Goal: Navigation & Orientation: Find specific page/section

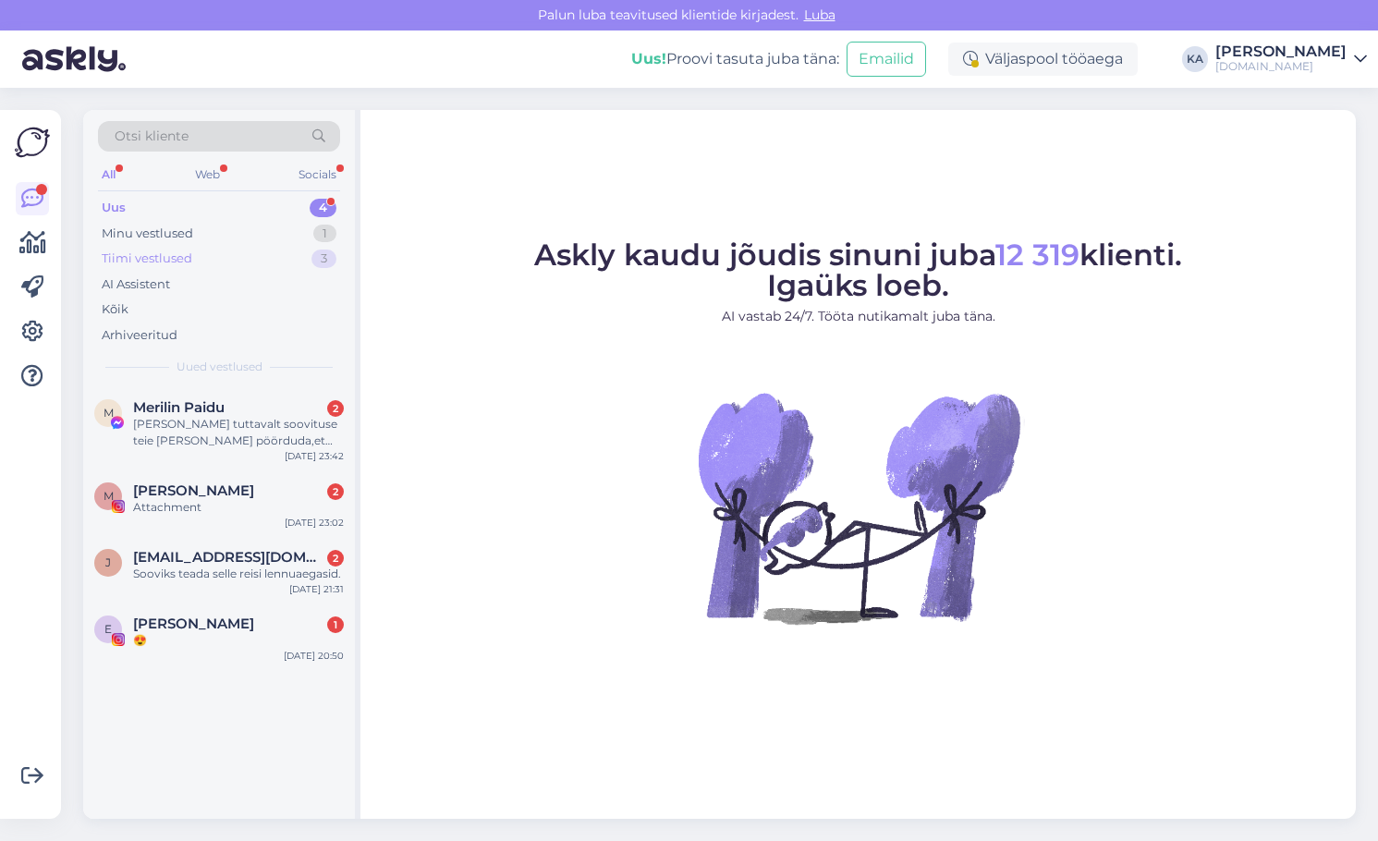
click at [158, 250] on div "Tiimi vestlused" at bounding box center [147, 259] width 91 height 18
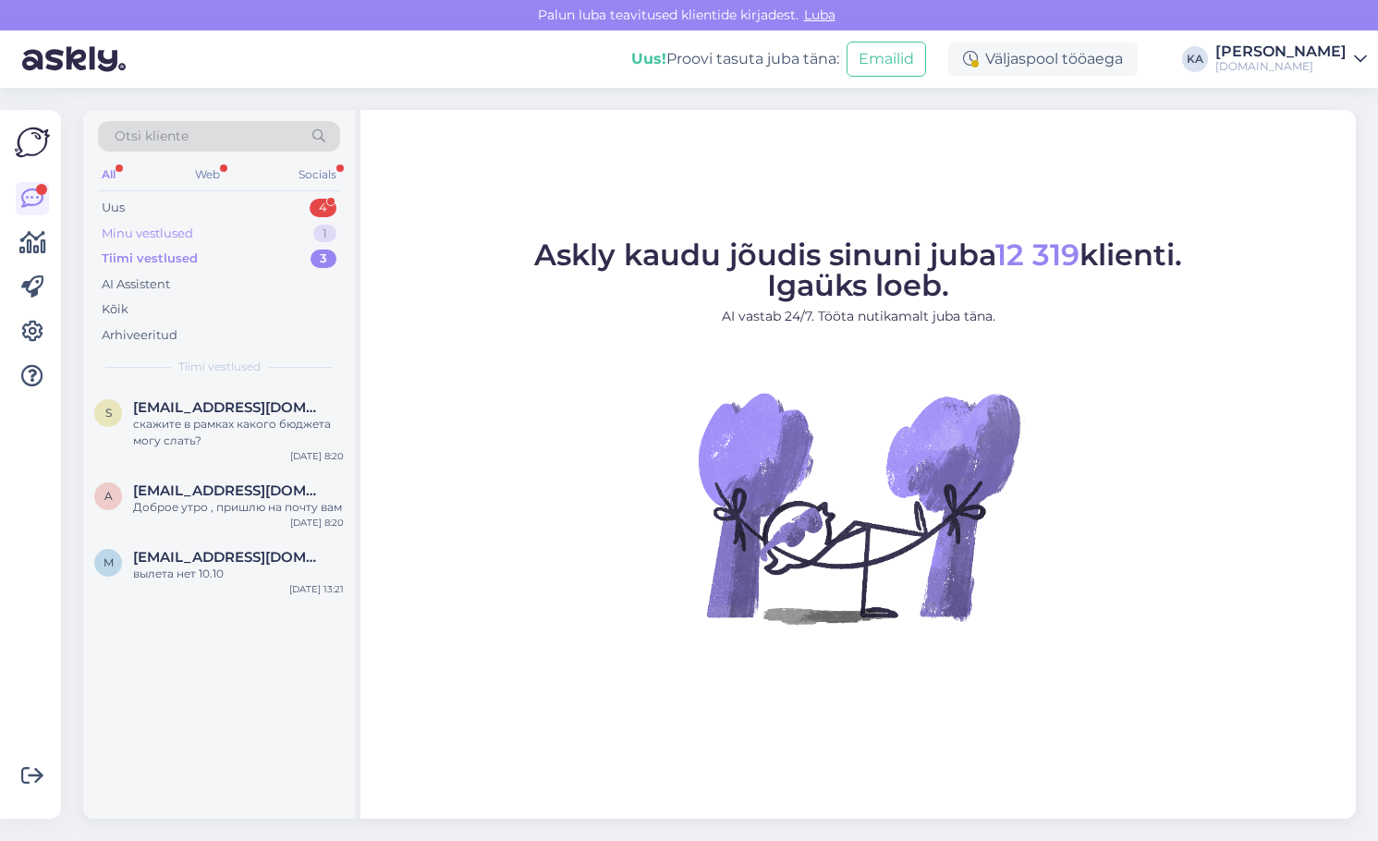
click at [148, 236] on div "Minu vestlused" at bounding box center [148, 234] width 92 height 18
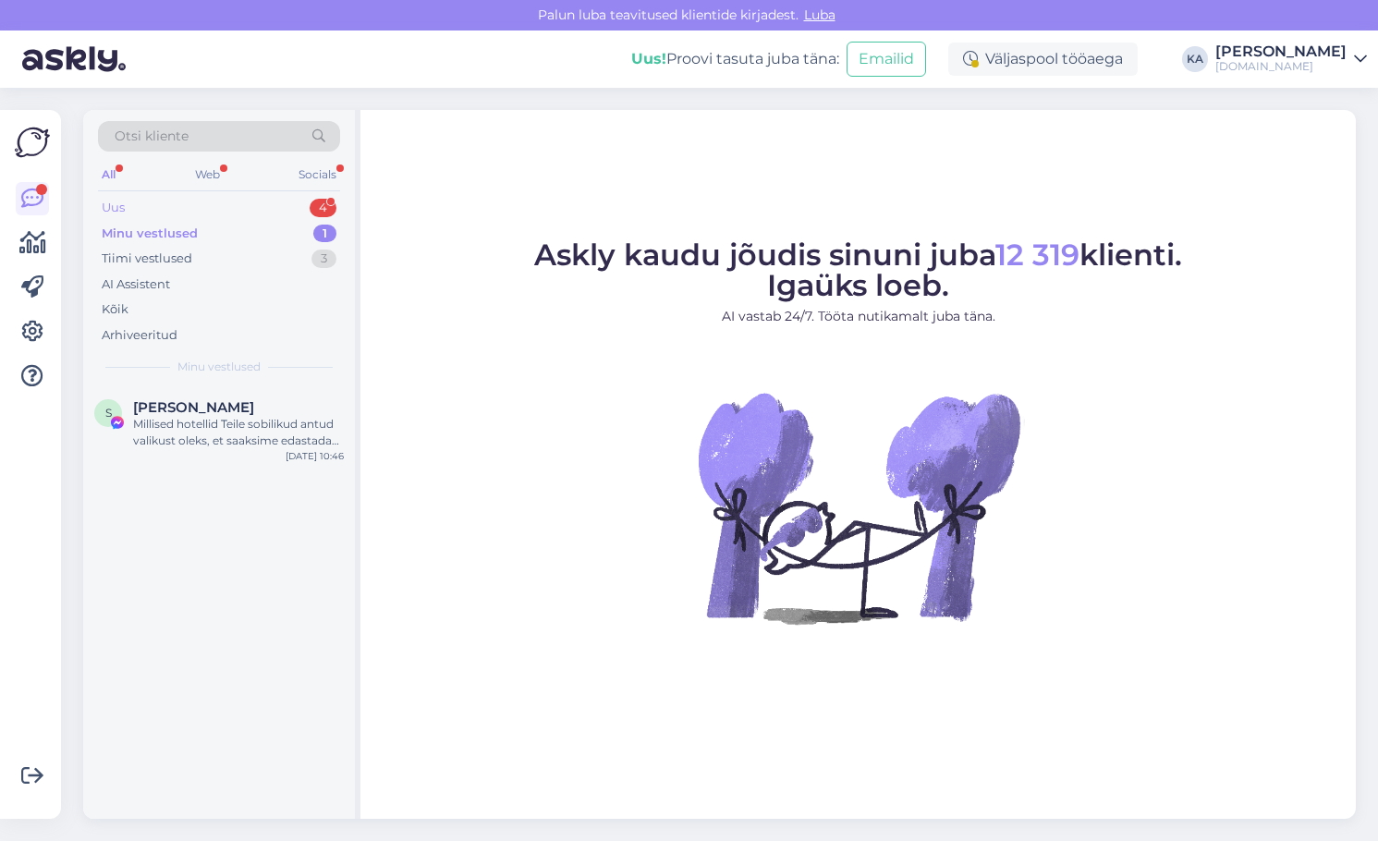
click at [169, 202] on div "Uus 4" at bounding box center [219, 208] width 242 height 26
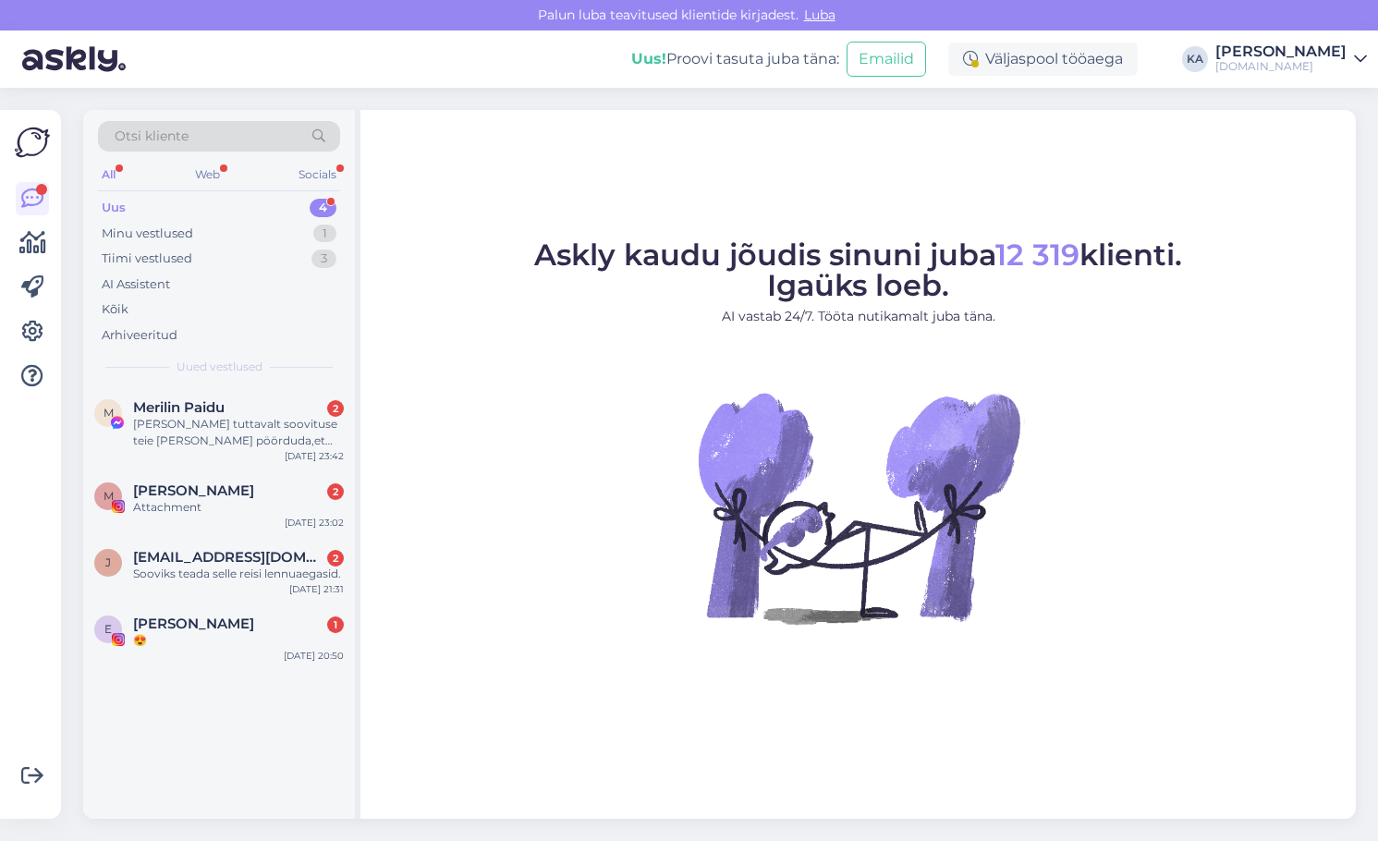
click at [1362, 442] on div "Otsi kliente All Web Socials Uus 4 Minu vestlused 1 Tiimi vestlused 3 AI Assist…" at bounding box center [725, 464] width 1306 height 753
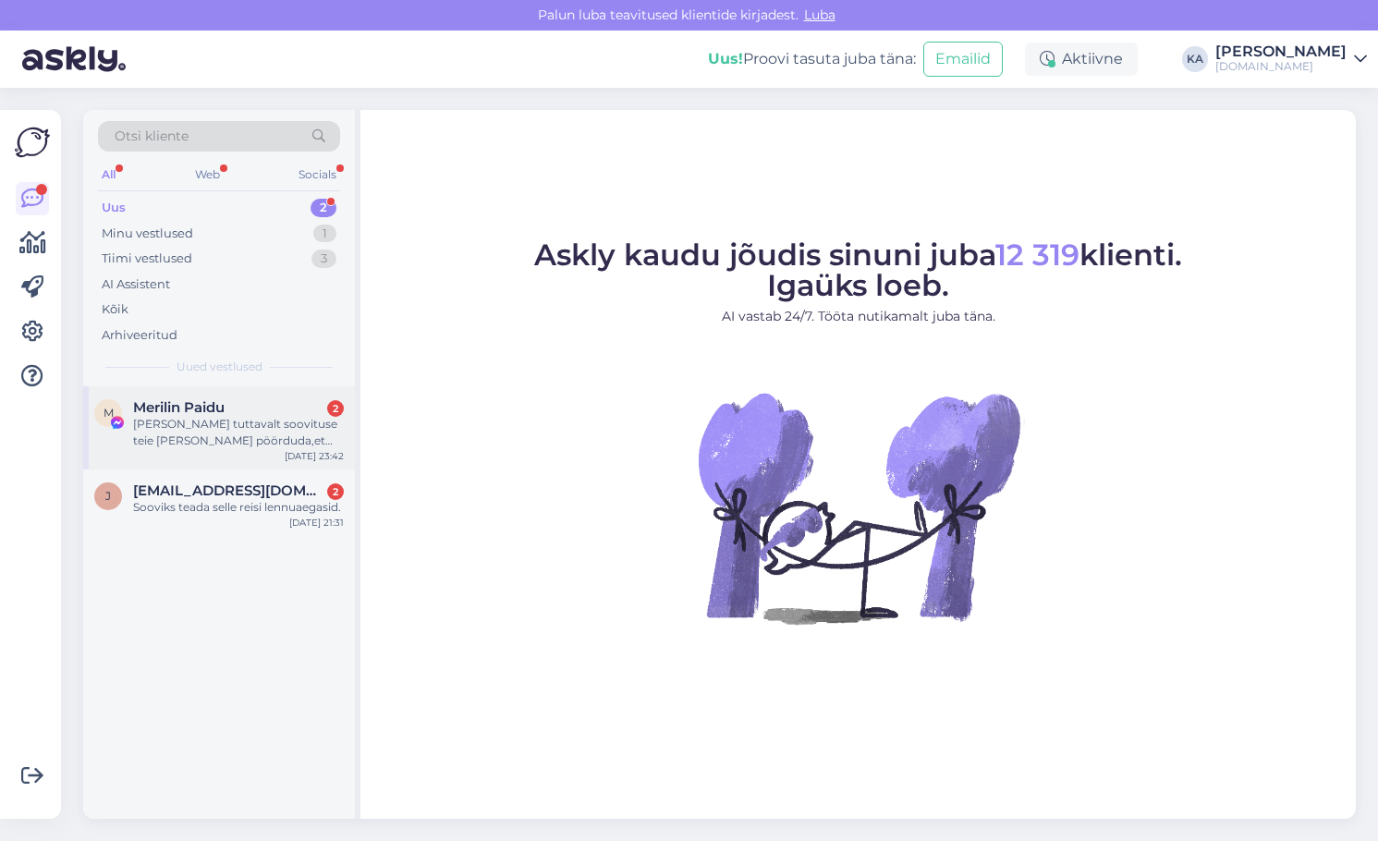
click at [250, 449] on div "M [PERSON_NAME] 2 [PERSON_NAME] tuttavalt soovituse teie [PERSON_NAME] pöörduda…" at bounding box center [219, 427] width 272 height 83
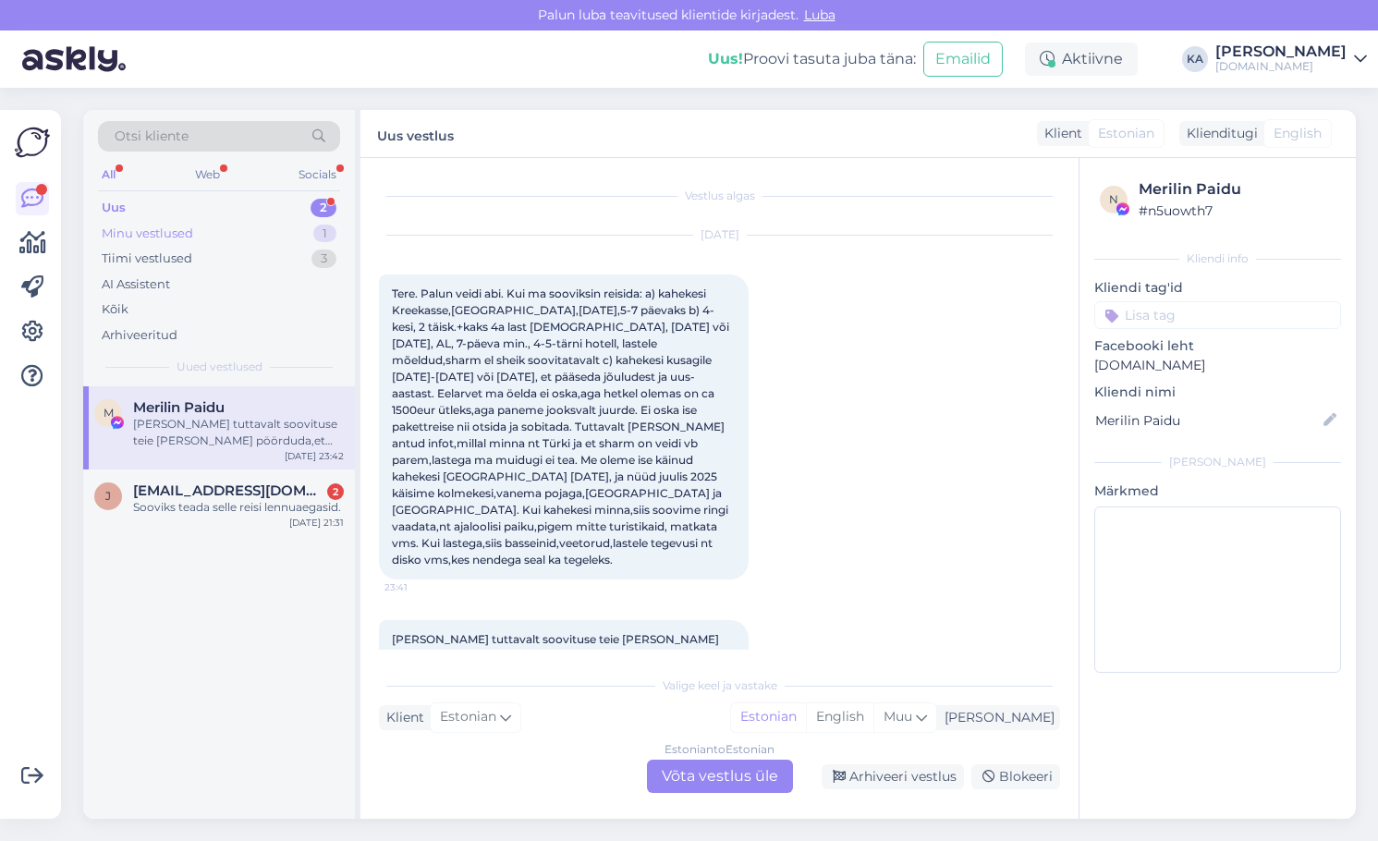
click at [173, 236] on div "Minu vestlused" at bounding box center [148, 234] width 92 height 18
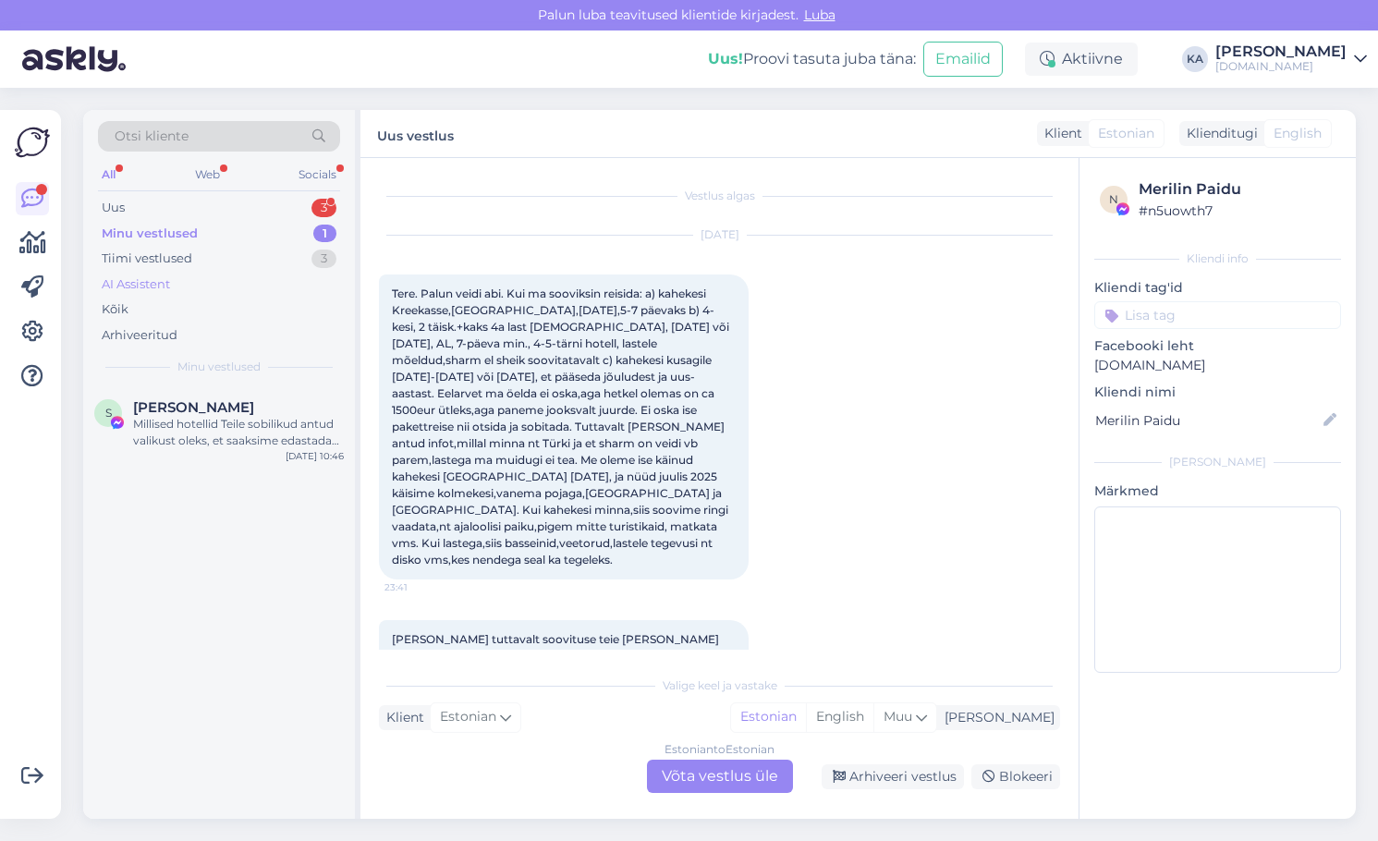
click at [167, 273] on div "AI Assistent" at bounding box center [219, 285] width 242 height 26
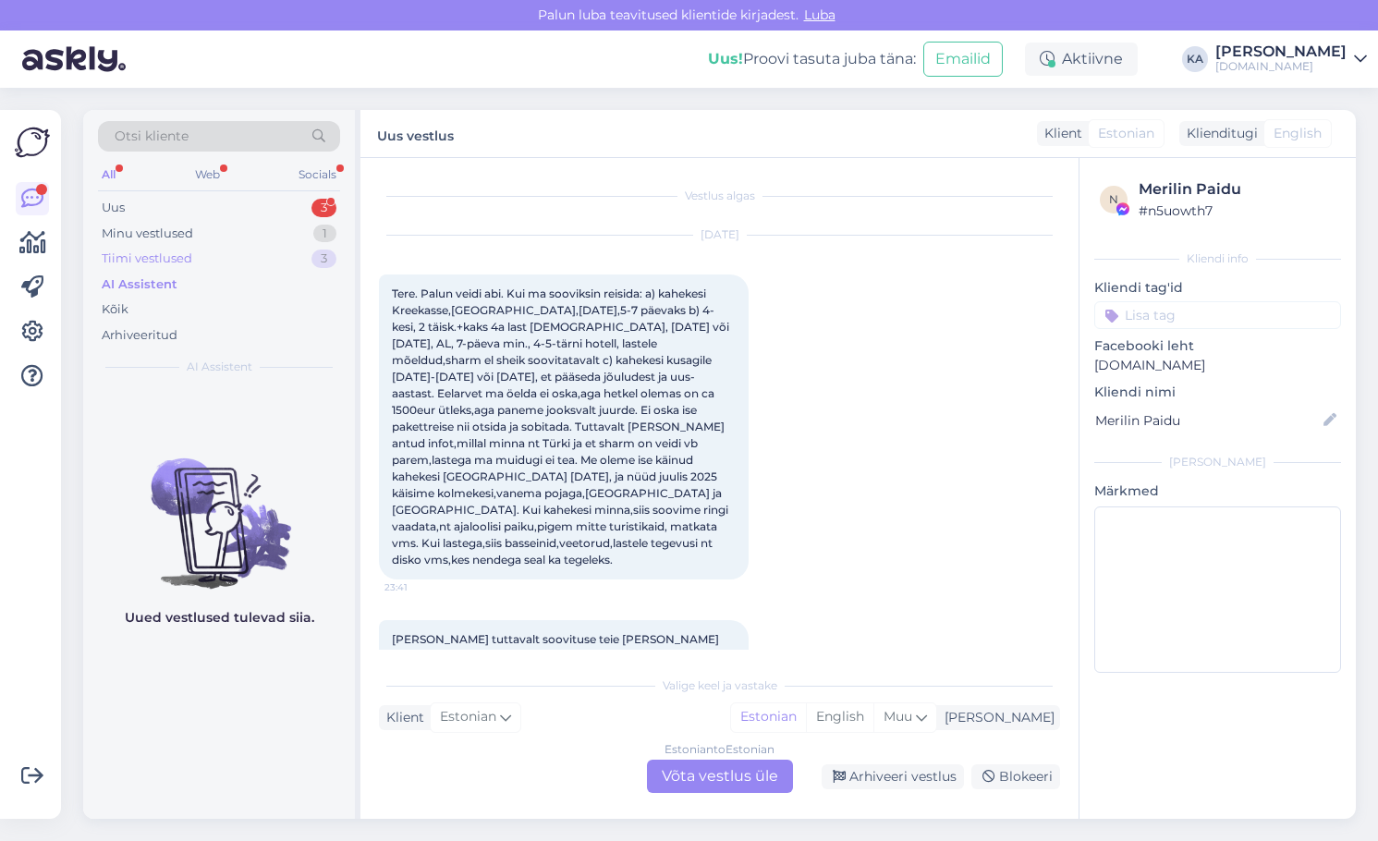
click at [167, 263] on div "Tiimi vestlused" at bounding box center [147, 259] width 91 height 18
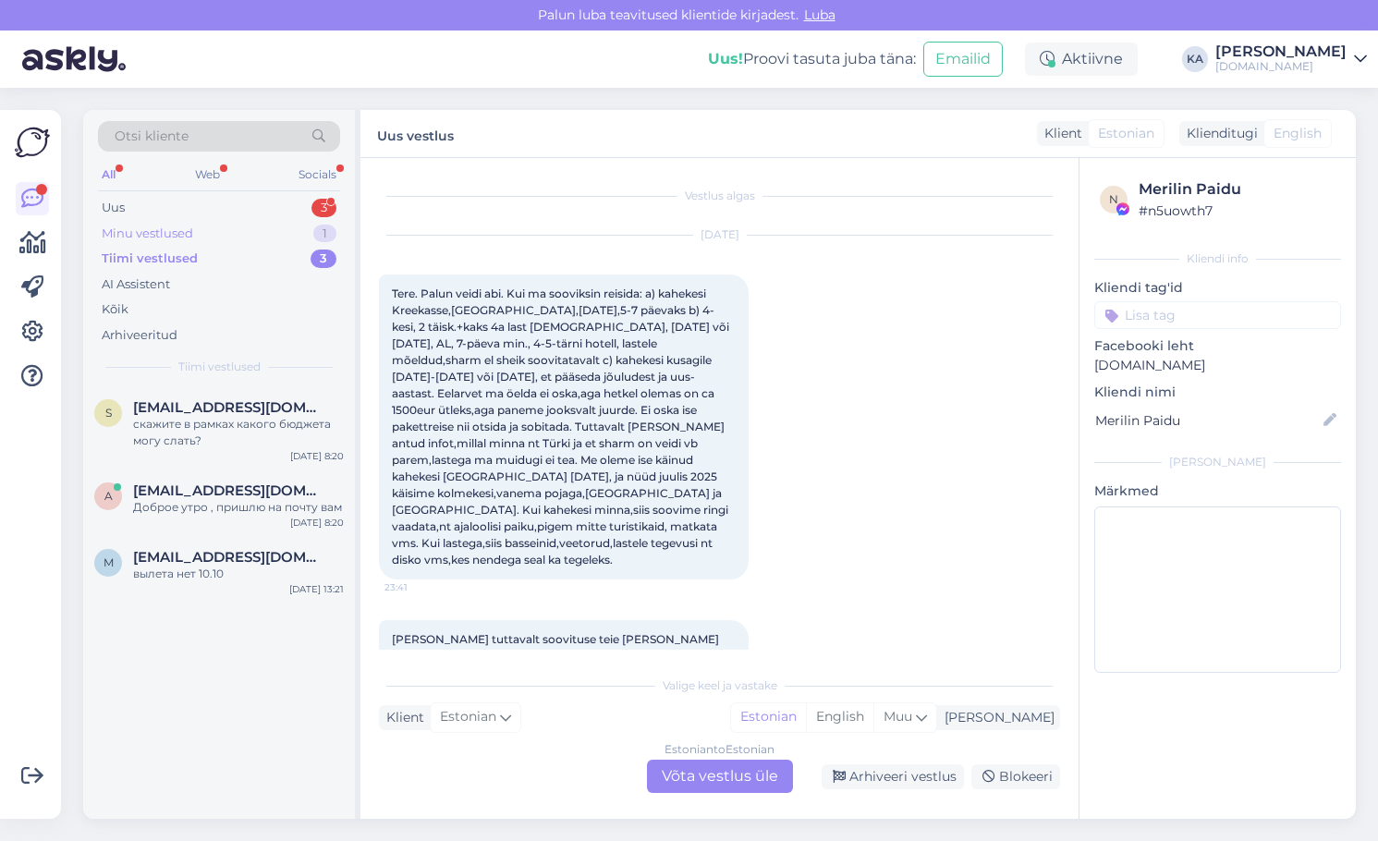
click at [158, 229] on div "Minu vestlused" at bounding box center [148, 234] width 92 height 18
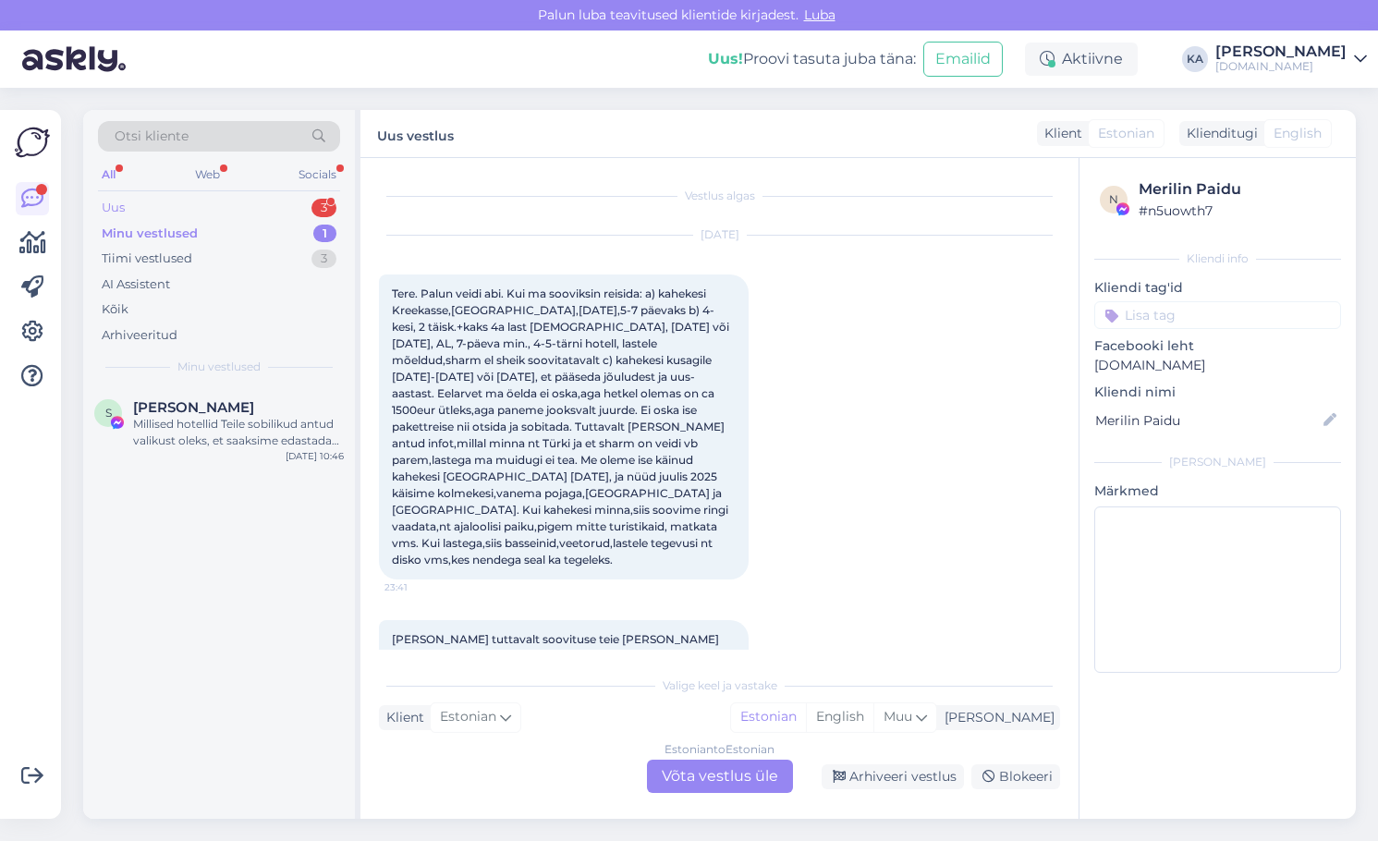
click at [138, 215] on div "Uus 3" at bounding box center [219, 208] width 242 height 26
